Goal: Task Accomplishment & Management: Complete application form

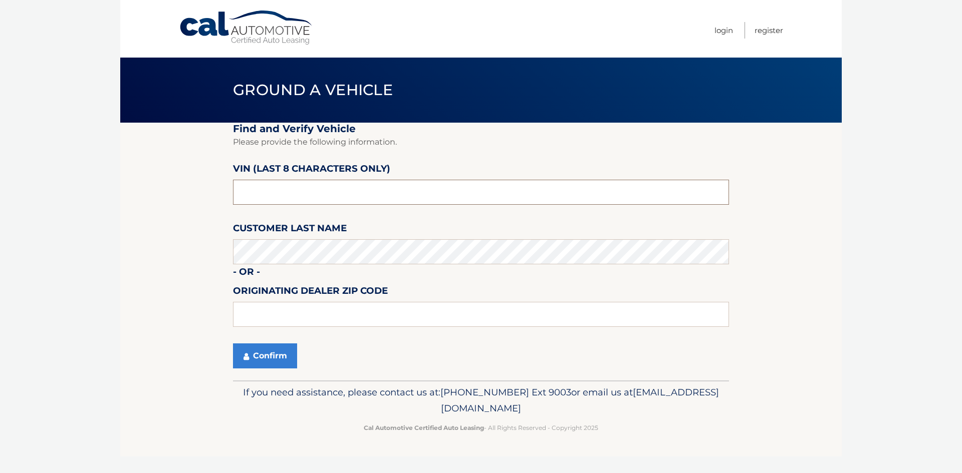
click at [407, 197] on input "text" at bounding box center [481, 192] width 496 height 25
paste input "5NMJFCAE"
type input "5*******"
click at [38, 253] on body "Cal Automotive Menu Login Register Ground a Vehicle" at bounding box center [481, 236] width 962 height 473
click at [233, 344] on button "Confirm" at bounding box center [265, 356] width 64 height 25
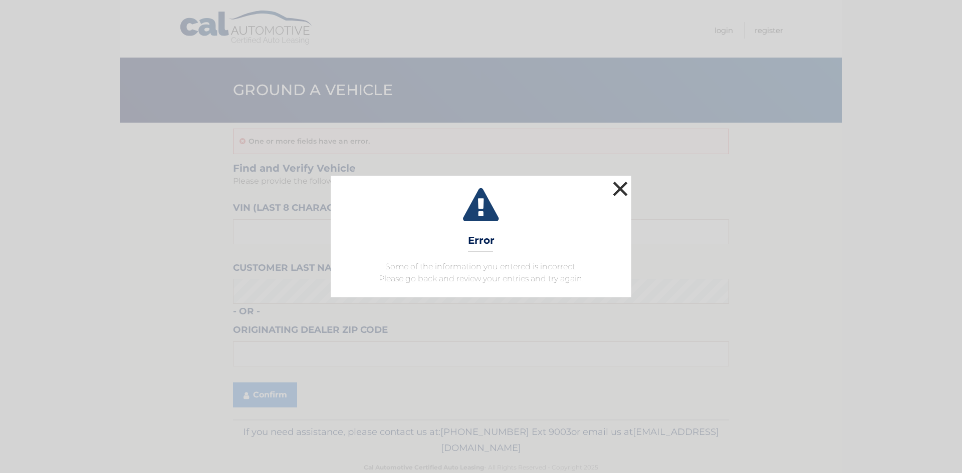
click at [623, 186] on button "×" at bounding box center [620, 189] width 20 height 20
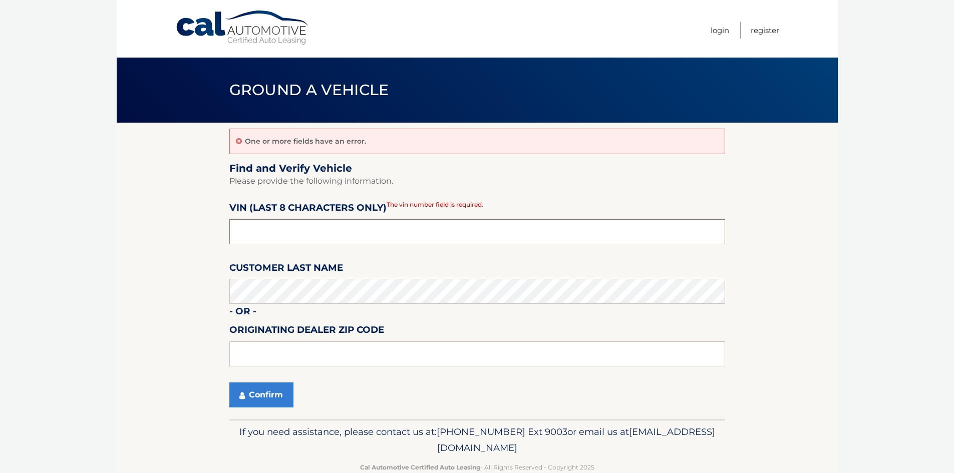
click at [339, 236] on input "text" at bounding box center [477, 231] width 496 height 25
paste input "PH168431"
type input "PH168431"
click at [0, 299] on body "Cal Automotive Menu Login Register Ground a Vehicle" at bounding box center [477, 236] width 954 height 473
click at [229, 383] on button "Confirm" at bounding box center [261, 395] width 64 height 25
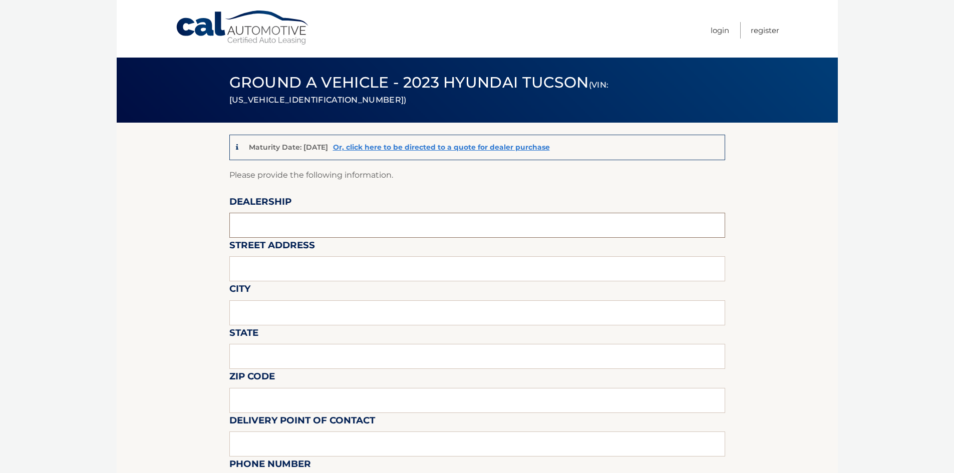
click at [372, 224] on input "text" at bounding box center [477, 225] width 496 height 25
click at [309, 231] on input "text" at bounding box center [477, 225] width 496 height 25
type input "[PERSON_NAME]"
type input "39 ELKAY DR"
type input "CHESTER"
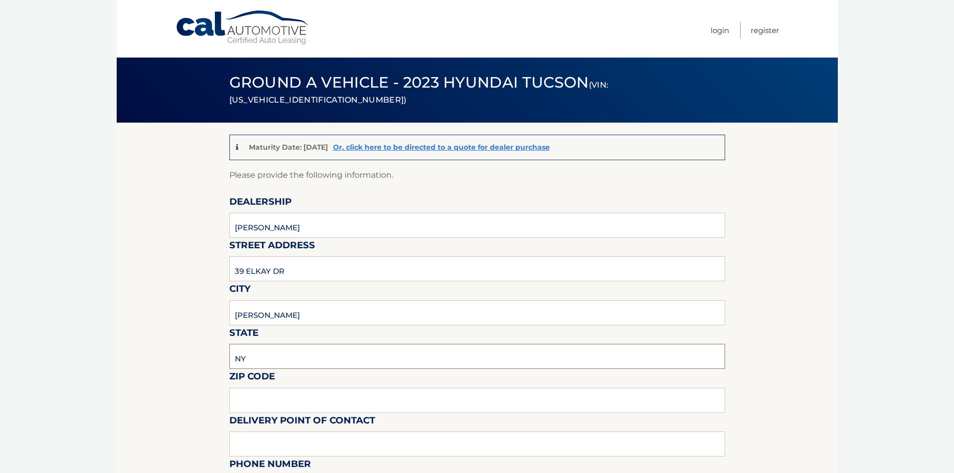
type input "NY"
type input "10918"
type input "ROB CHIRICO"
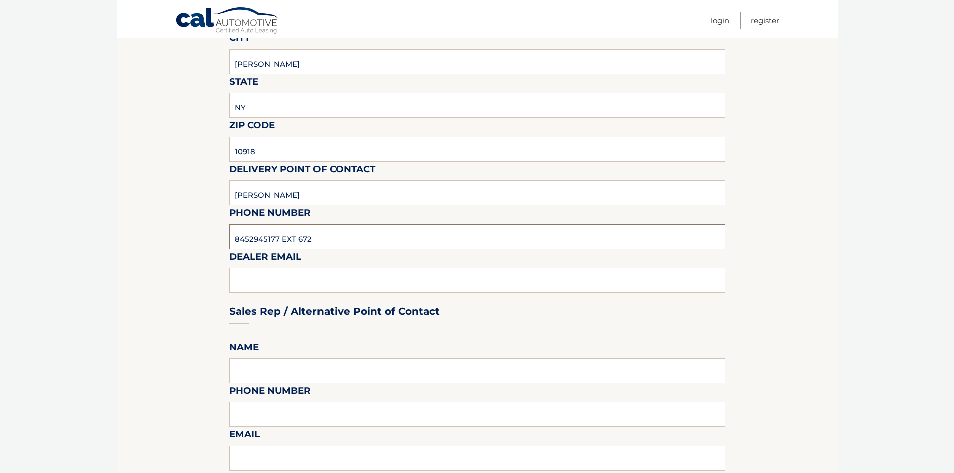
type input "8452945177 EXT 672"
type input "ROBC@SURESKY.COM"
type input "T"
type input "ROB CHIRICO"
type input "8452945177 EXT 672"
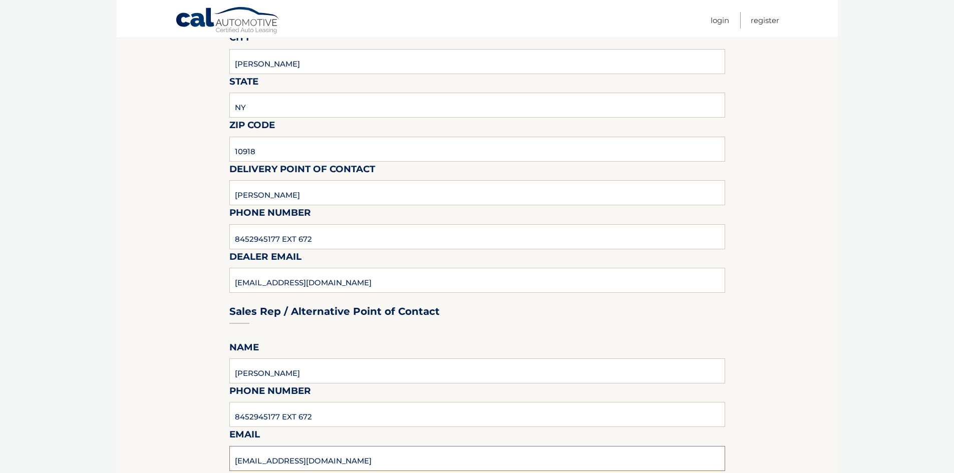
type input "ROBC@SURESKY.COM"
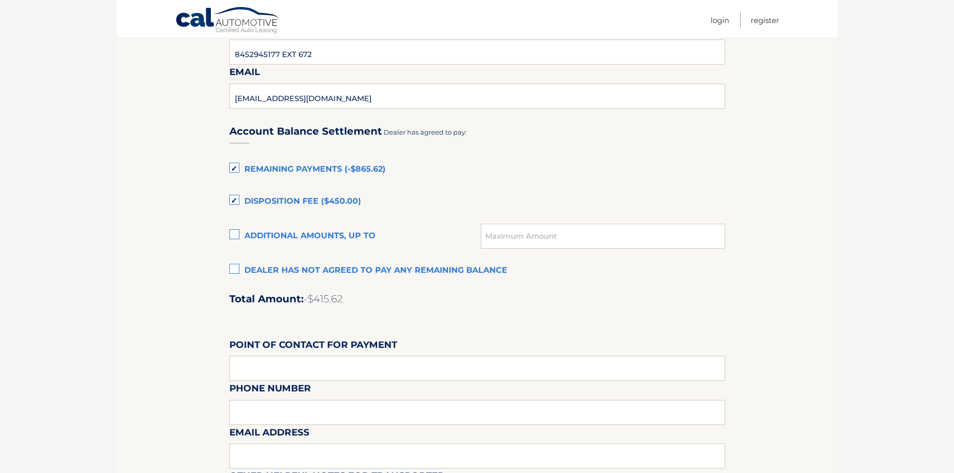
click at [283, 274] on label "Dealer has not agreed to pay any remaining balance" at bounding box center [477, 271] width 496 height 20
click at [0, 0] on input "Dealer has not agreed to pay any remaining balance" at bounding box center [0, 0] width 0 height 0
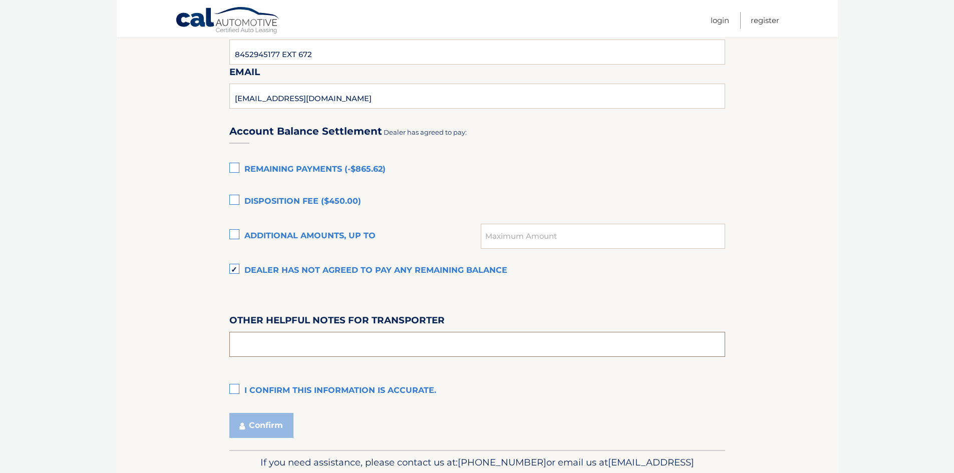
click at [382, 347] on input "text" at bounding box center [477, 344] width 496 height 25
type input "PICKUP HOURS 9AM-4PM MON-FRI"
click at [351, 387] on label "I confirm this information is accurate." at bounding box center [477, 391] width 496 height 20
click at [0, 0] on input "I confirm this information is accurate." at bounding box center [0, 0] width 0 height 0
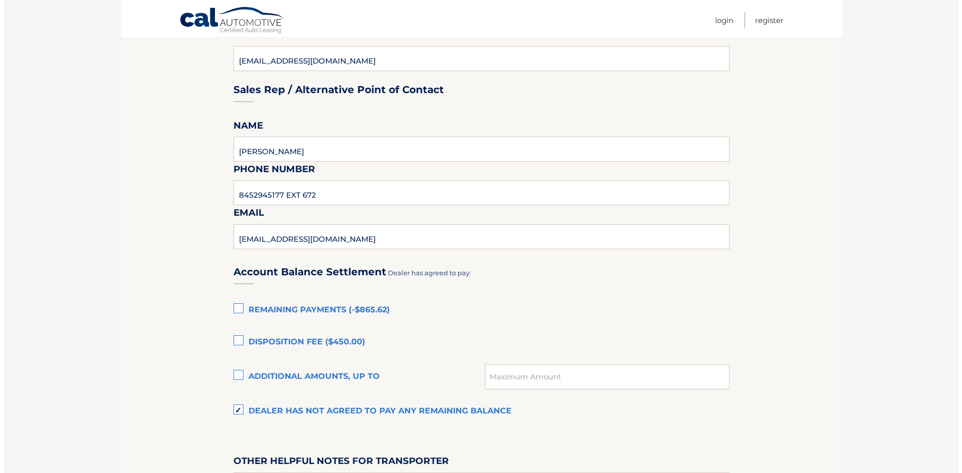
scroll to position [664, 0]
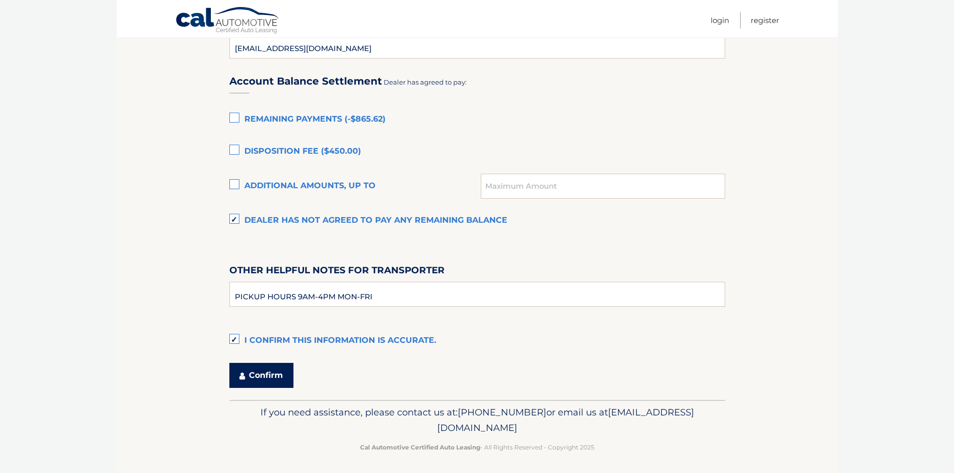
click at [267, 370] on button "Confirm" at bounding box center [261, 375] width 64 height 25
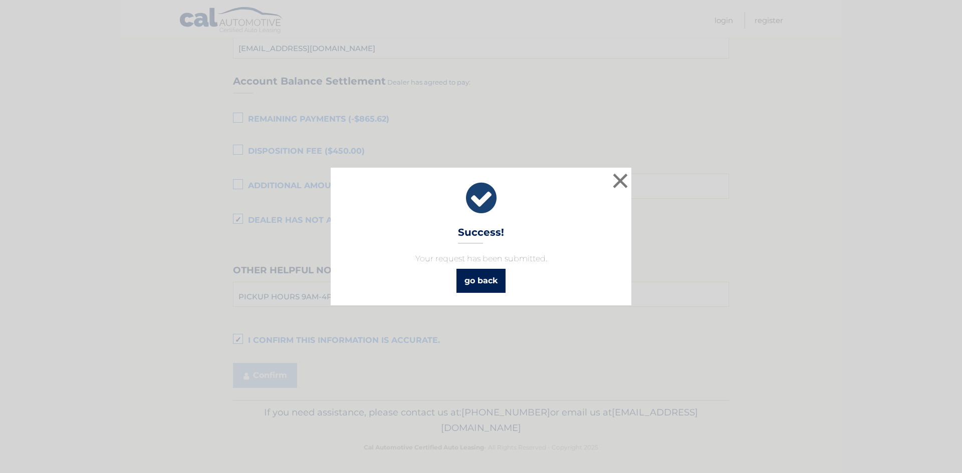
click at [488, 289] on link "go back" at bounding box center [480, 281] width 49 height 24
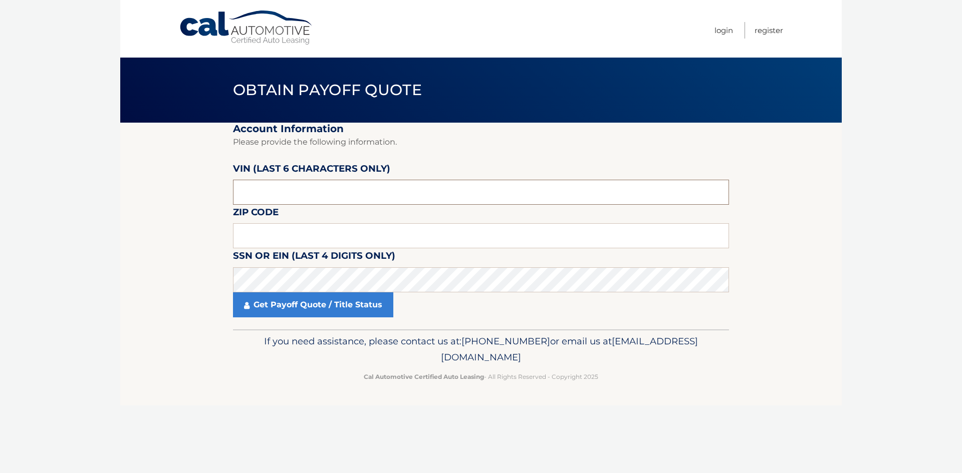
click at [342, 191] on input "text" at bounding box center [481, 192] width 496 height 25
click at [314, 240] on input "text" at bounding box center [481, 235] width 496 height 25
paste input "PH168"
type input "PH168"
drag, startPoint x: 221, startPoint y: 237, endPoint x: 55, endPoint y: 212, distance: 168.2
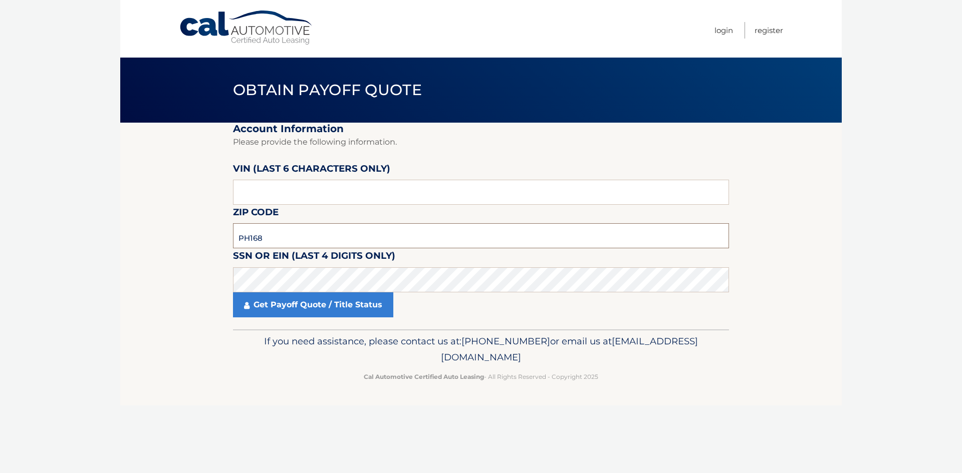
click at [64, 214] on body "Cal Automotive Menu Login Register Obtain Payoff Quote" at bounding box center [481, 236] width 962 height 473
